Goal: Complete application form

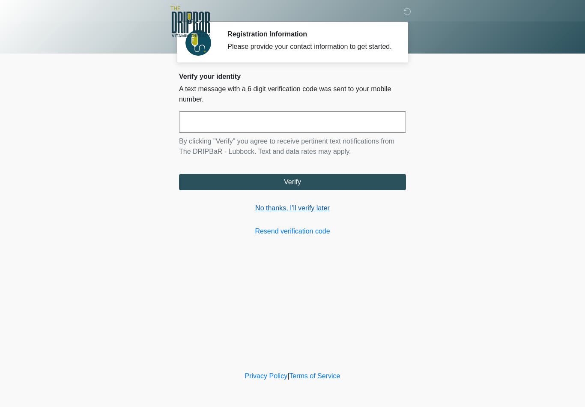
click at [297, 213] on link "No thanks, I'll verify later" at bounding box center [292, 208] width 227 height 10
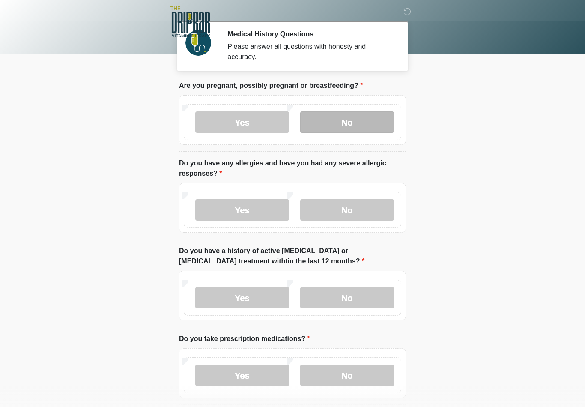
click at [310, 137] on div "Yes No" at bounding box center [292, 122] width 217 height 36
click at [326, 129] on label "No" at bounding box center [347, 121] width 94 height 21
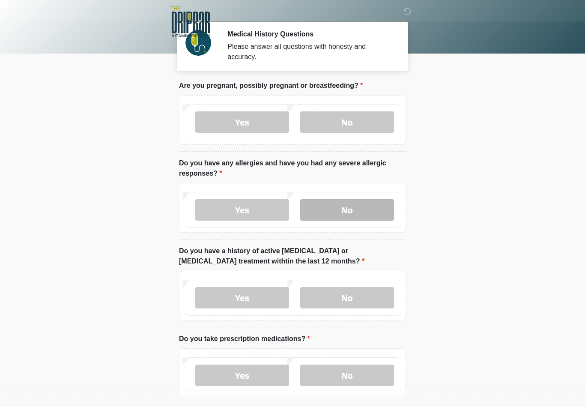
drag, startPoint x: 347, startPoint y: 212, endPoint x: 342, endPoint y: 214, distance: 5.0
click at [342, 214] on label "No" at bounding box center [347, 209] width 94 height 21
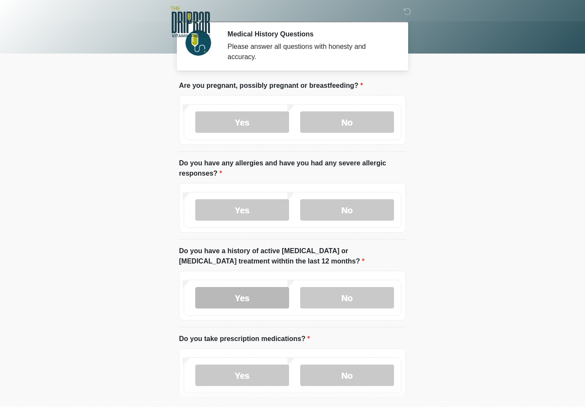
click at [231, 296] on label "Yes" at bounding box center [242, 297] width 94 height 21
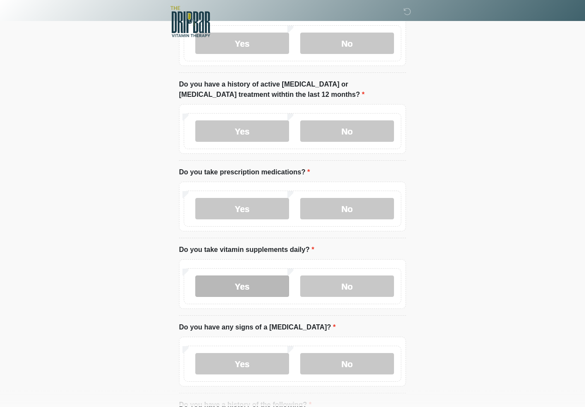
scroll to position [173, 0]
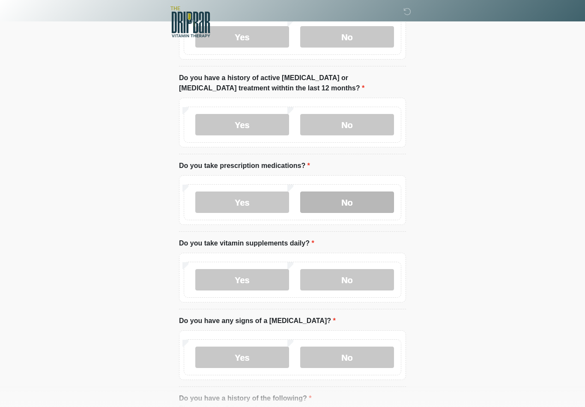
click at [347, 197] on label "No" at bounding box center [347, 201] width 94 height 21
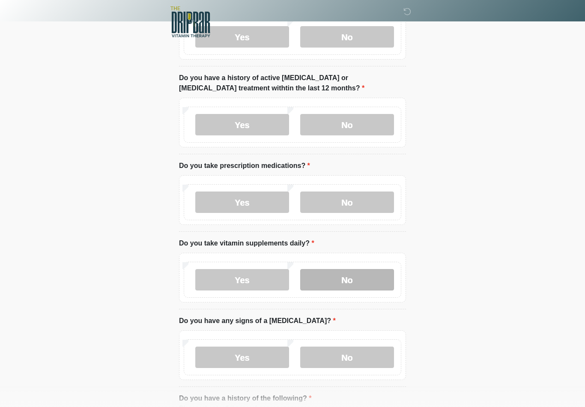
click at [335, 283] on label "No" at bounding box center [347, 279] width 94 height 21
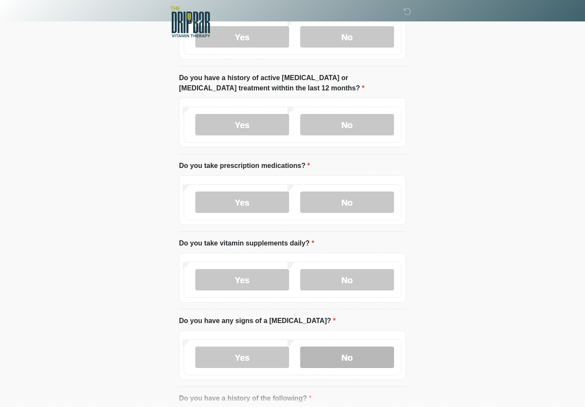
click at [330, 356] on label "No" at bounding box center [347, 356] width 94 height 21
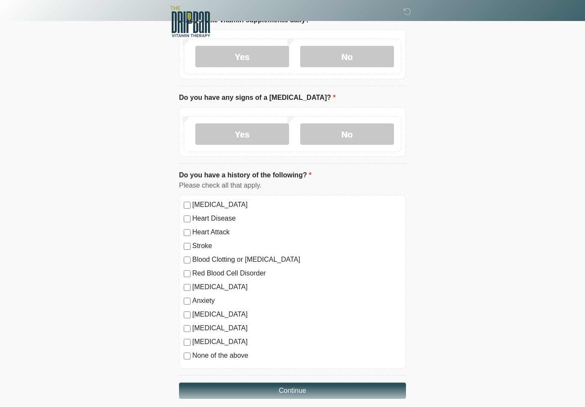
scroll to position [419, 0]
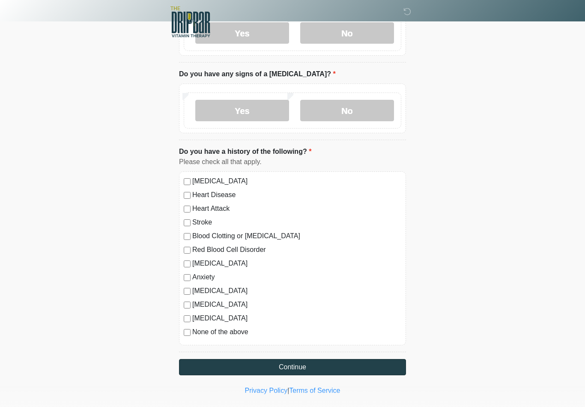
click at [291, 364] on button "Continue" at bounding box center [292, 367] width 227 height 16
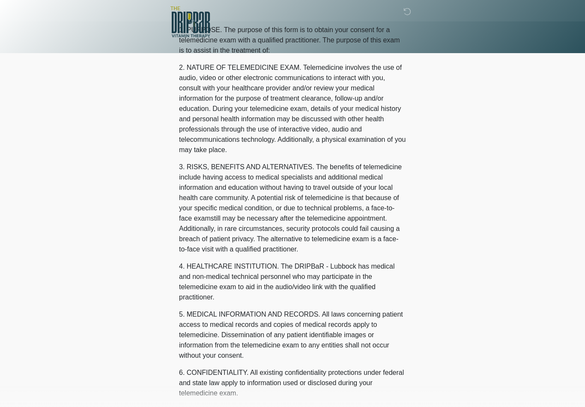
scroll to position [0, 0]
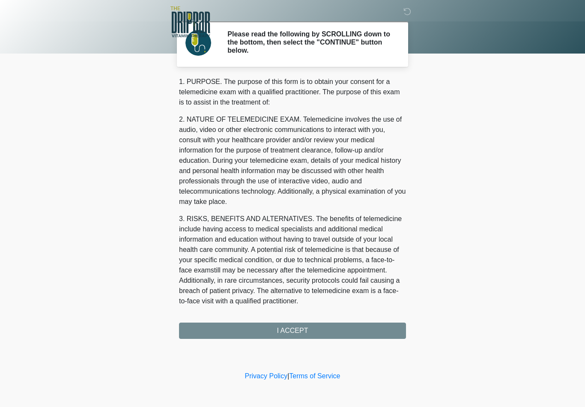
click at [300, 328] on div "1. PURPOSE. The purpose of this form is to obtain your consent for a telemedici…" at bounding box center [292, 208] width 227 height 262
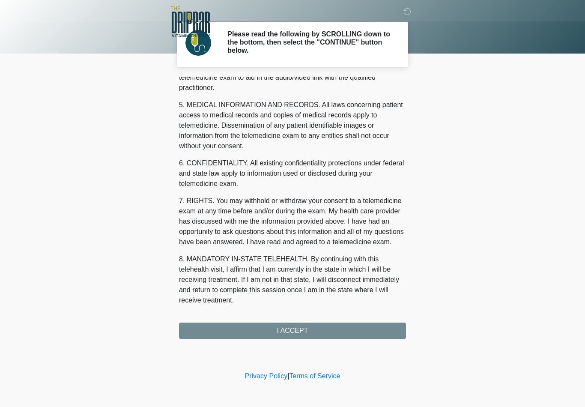
scroll to position [261, 0]
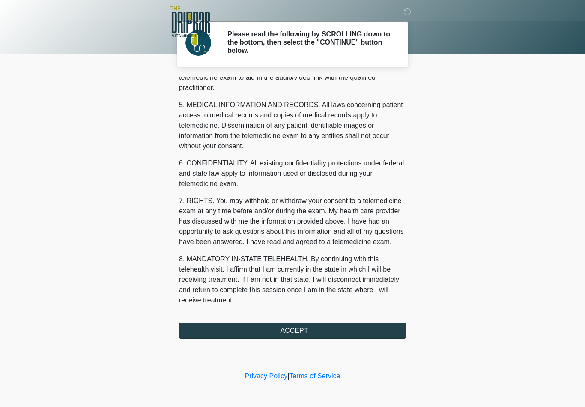
click at [285, 348] on div "‎ ‎ ‎ ‎ ‎ ‎ ‎ ‎ ‎ ‎ Please read the following by SCROLLING down to the bottom, …" at bounding box center [292, 185] width 257 height 352
click at [291, 332] on button "I ACCEPT" at bounding box center [292, 330] width 227 height 16
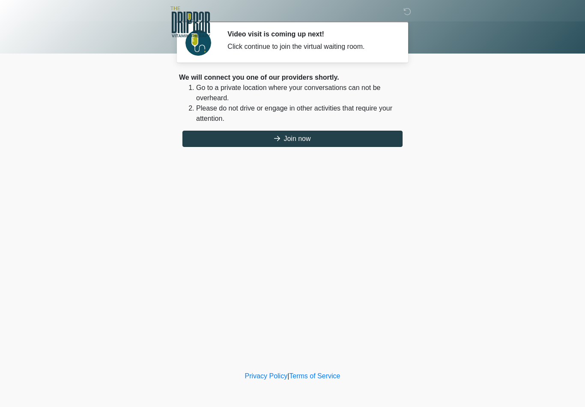
click at [308, 136] on button "Join now" at bounding box center [292, 139] width 220 height 16
